Goal: Go to known website: Access a specific website the user already knows

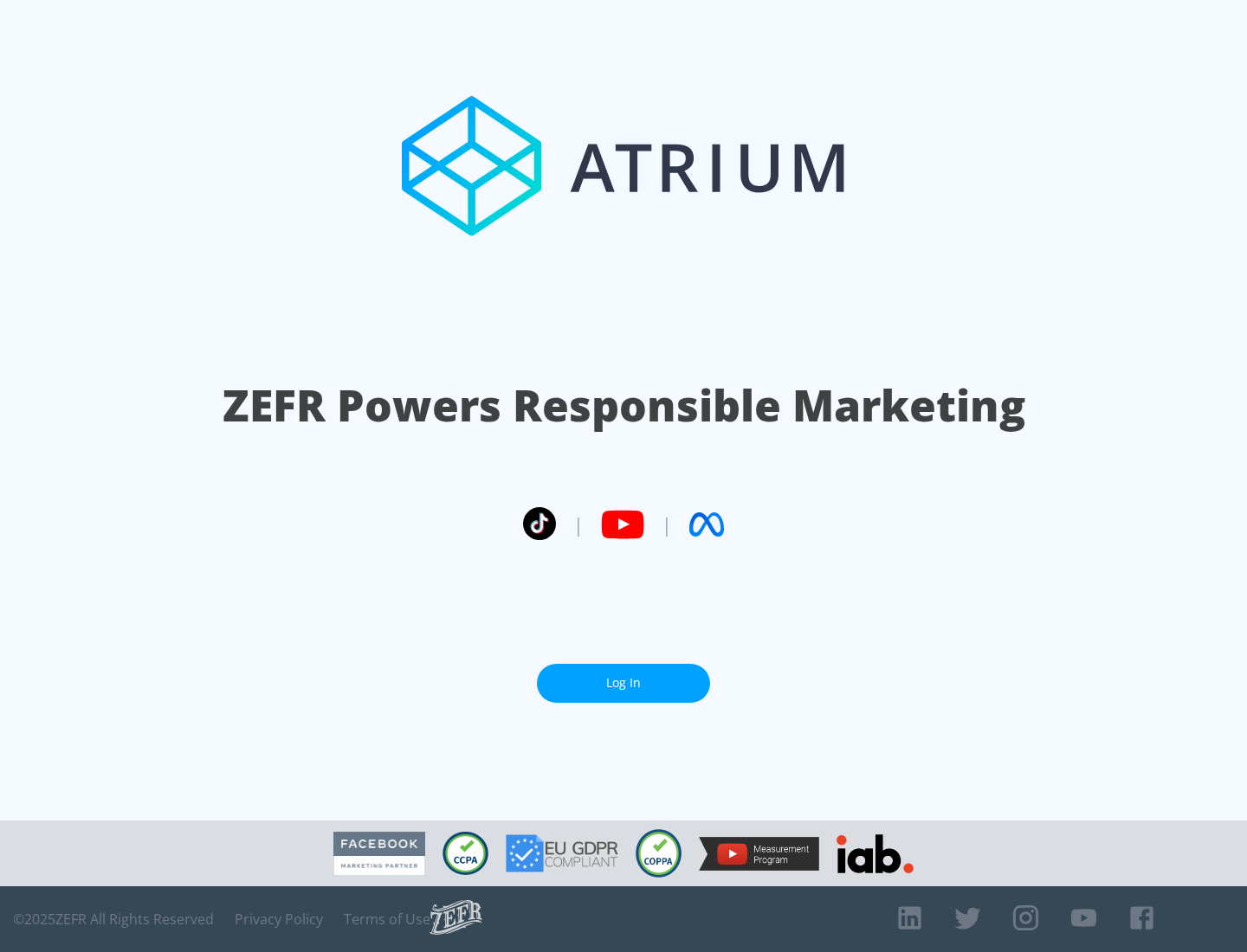
click at [624, 683] on link "Log In" at bounding box center [624, 684] width 174 height 39
